Goal: Browse casually

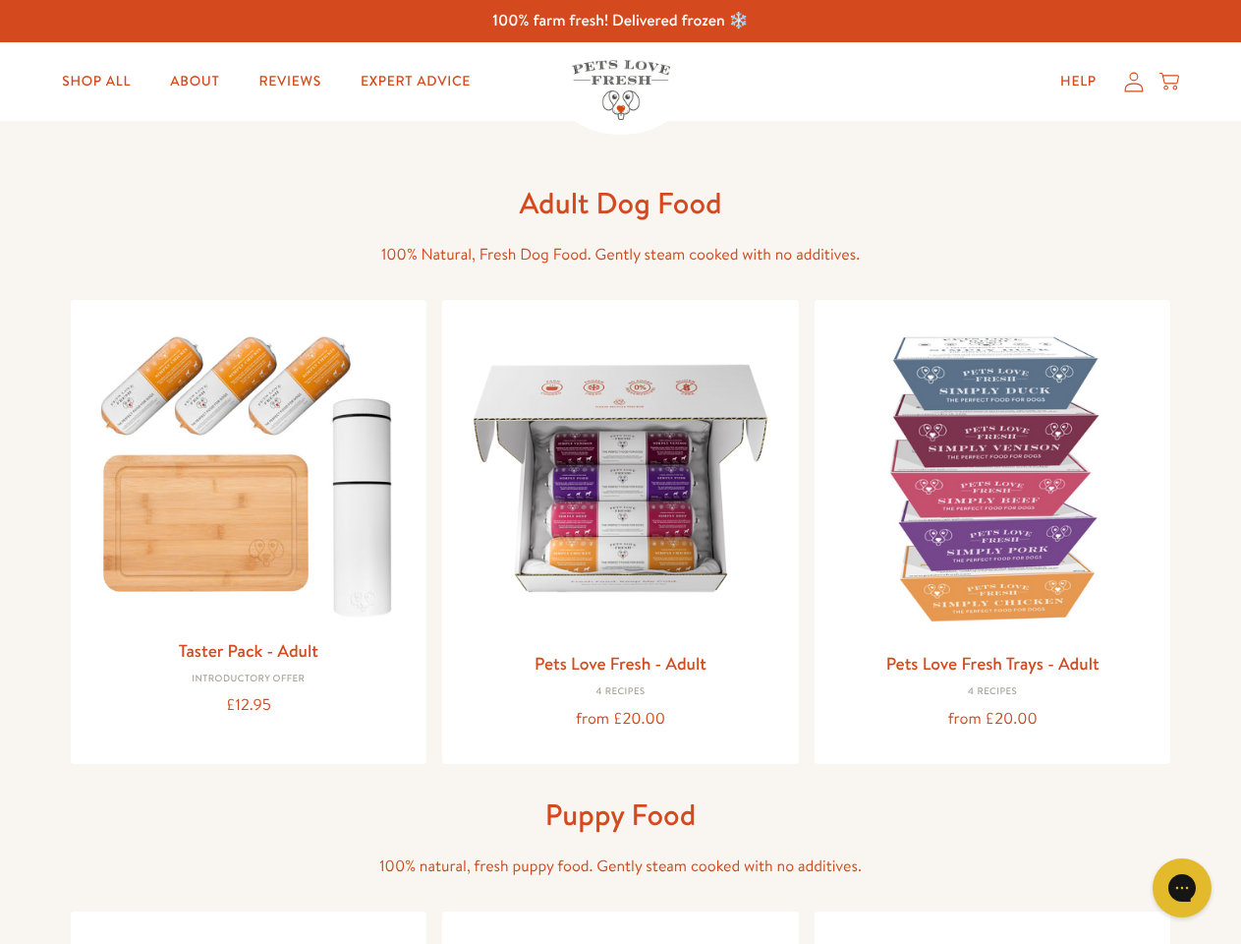
click at [1182, 888] on icon "Open gorgias live chat" at bounding box center [1182, 887] width 19 height 19
